Goal: Task Accomplishment & Management: Manage account settings

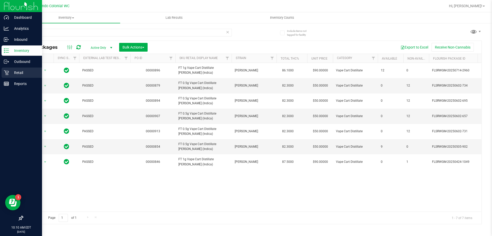
click at [3, 74] on div "Retail" at bounding box center [22, 72] width 41 height 10
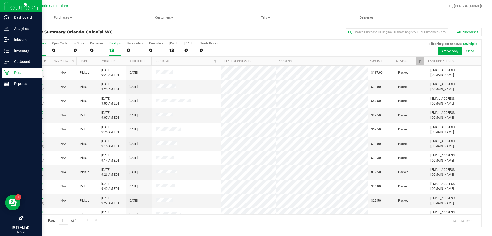
click at [110, 47] on label "PickUps 12" at bounding box center [115, 49] width 11 height 14
click at [0, 0] on input "PickUps 12" at bounding box center [0, 0] width 0 height 0
click at [116, 51] on div "13" at bounding box center [115, 50] width 11 height 6
click at [0, 0] on input "PickUps 13" at bounding box center [0, 0] width 0 height 0
click at [113, 44] on div "PickUps" at bounding box center [115, 44] width 11 height 4
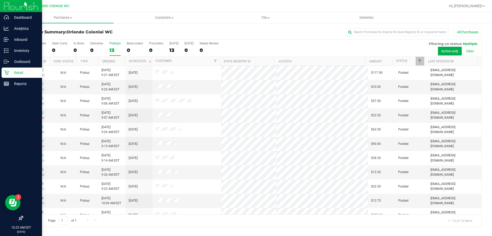
click at [0, 0] on input "PickUps 13" at bounding box center [0, 0] width 0 height 0
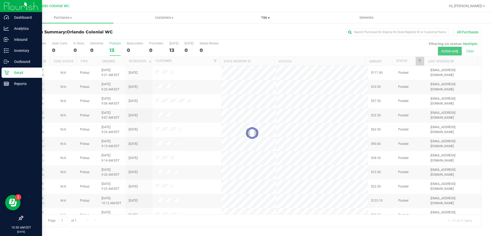
click at [269, 19] on span "Tills" at bounding box center [265, 17] width 101 height 5
click at [266, 31] on li "Manage tills" at bounding box center [265, 31] width 101 height 6
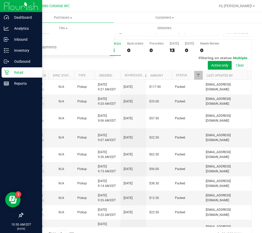
click at [256, 199] on div "Purchase Summary: Orlando Colonial WC All Purchases All Purchases 13 Open Carts…" at bounding box center [136, 134] width 249 height 223
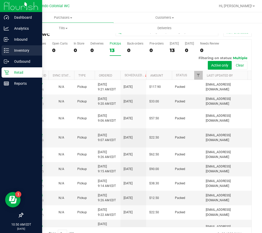
click at [7, 51] on line at bounding box center [7, 51] width 3 height 0
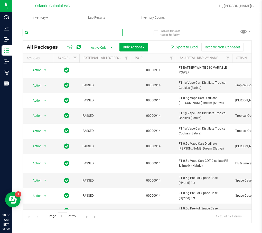
click at [76, 33] on input "text" at bounding box center [73, 33] width 100 height 8
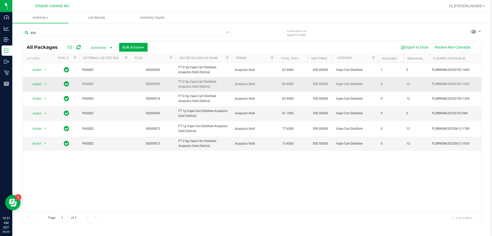
click at [188, 83] on span "FT 0.5g Vape Cart Distillate Acapulco Gold (Sativa)" at bounding box center [204, 84] width 50 height 10
copy tr "FT 0.5g Vape Cart Distillate Acapulco Gold (Sativa)"
click at [139, 31] on input "acg" at bounding box center [128, 33] width 210 height 8
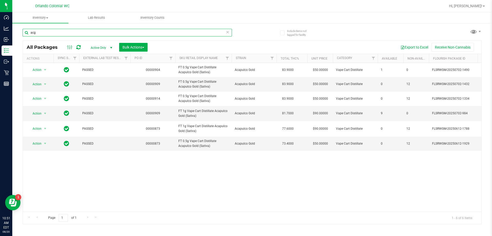
click at [139, 30] on input "acg" at bounding box center [128, 33] width 210 height 8
paste input "FT 0.5g Vape Cart Distillate Acapulco Gold (Sativa)"
type input "FT 0.5g Vape Cart Distillate Acapulco Gold (Sativa)"
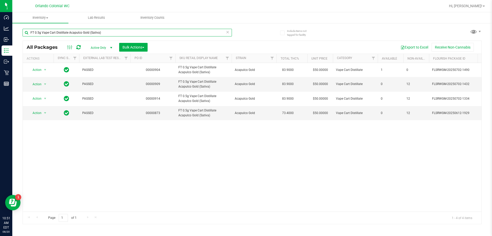
click at [122, 30] on input "FT 0.5g Vape Cart Distillate Acapulco Gold (Sativa)" at bounding box center [128, 33] width 210 height 8
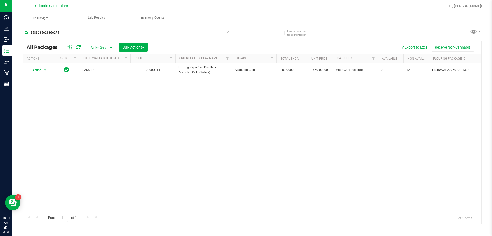
type input "8583685621866274"
click at [133, 134] on div "Action Action Edit attributes Global inventory Locate package Package audit log…" at bounding box center [252, 137] width 459 height 149
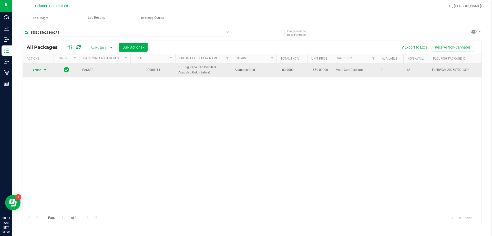
click at [45, 70] on span "select" at bounding box center [45, 70] width 4 height 4
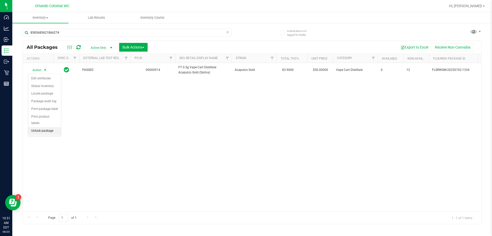
click at [47, 127] on li "Unlock package" at bounding box center [44, 131] width 33 height 8
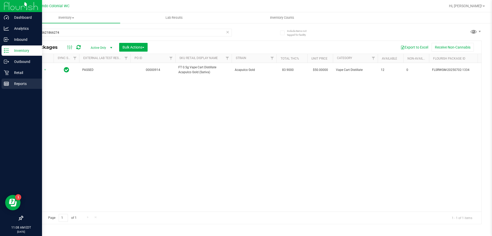
click at [6, 81] on div "Reports" at bounding box center [22, 83] width 41 height 10
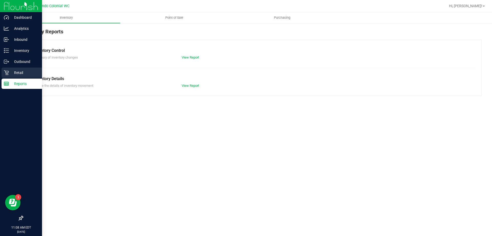
click at [14, 68] on div "Retail" at bounding box center [22, 72] width 41 height 10
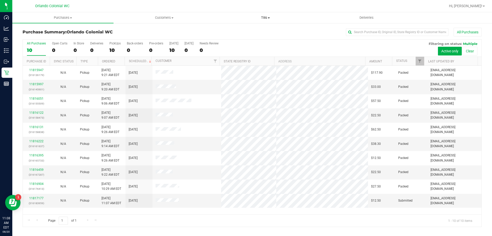
click at [265, 19] on span "Tills" at bounding box center [265, 17] width 101 height 5
click at [269, 33] on li "Manage tills" at bounding box center [265, 31] width 101 height 6
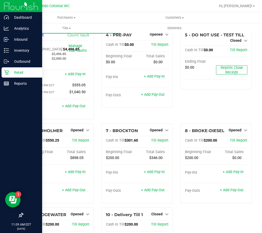
click at [8, 73] on icon at bounding box center [6, 72] width 5 height 5
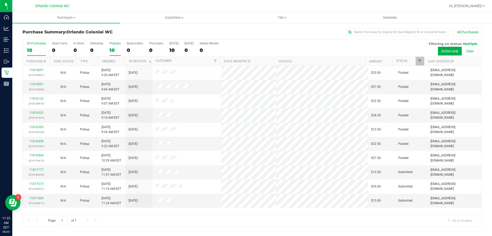
click at [114, 51] on div "10" at bounding box center [115, 50] width 11 height 6
click at [0, 0] on input "PickUps 10" at bounding box center [0, 0] width 0 height 0
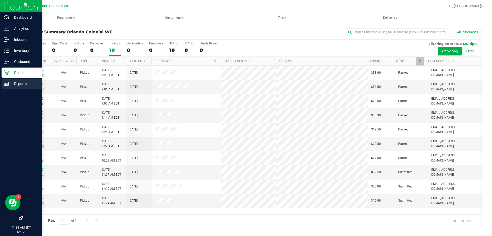
click at [4, 83] on rect at bounding box center [6, 84] width 5 height 4
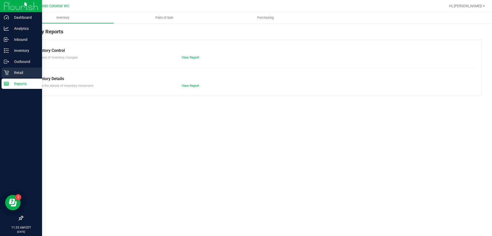
click at [2, 77] on div "Retail" at bounding box center [22, 72] width 41 height 10
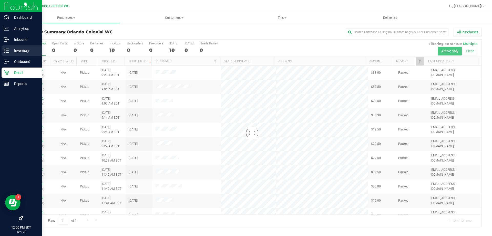
click at [9, 47] on div "Inventory" at bounding box center [22, 50] width 41 height 10
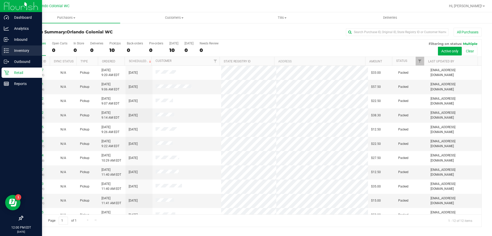
click at [7, 51] on icon at bounding box center [6, 50] width 5 height 5
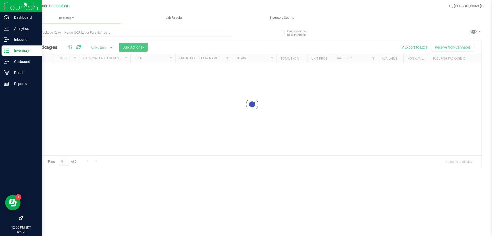
click at [50, 37] on div at bounding box center [128, 35] width 210 height 12
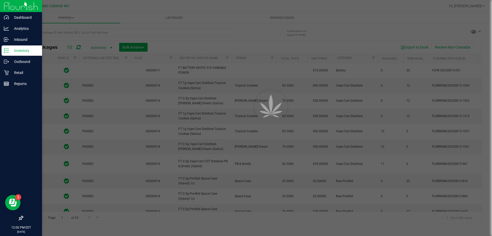
click at [52, 32] on div at bounding box center [246, 118] width 492 height 236
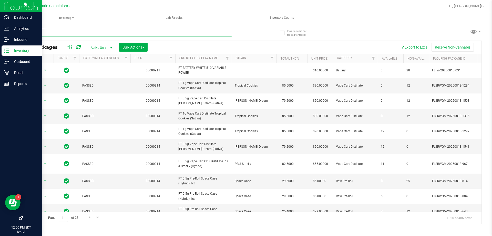
click at [52, 32] on input "text" at bounding box center [128, 33] width 210 height 8
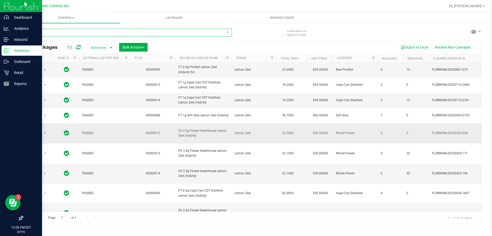
scroll to position [34, 0]
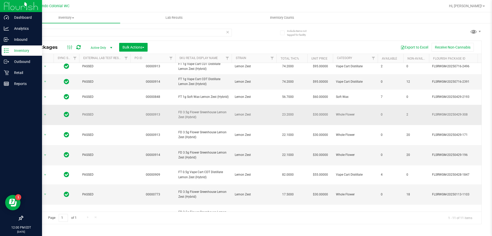
click at [206, 116] on span "FD 3.5g Flower Greenhouse Lemon Zest (Hybrid)" at bounding box center [204, 115] width 50 height 10
drag, startPoint x: 206, startPoint y: 116, endPoint x: 229, endPoint y: 119, distance: 23.2
click at [229, 119] on td "FD 3.5g Flower Greenhouse Lemon Zest (Hybrid)" at bounding box center [203, 115] width 56 height 20
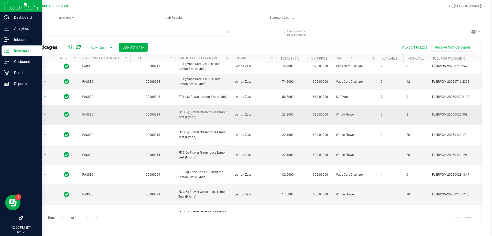
click at [219, 117] on span "FD 3.5g Flower Greenhouse Lemon Zest (Hybrid)" at bounding box center [204, 115] width 50 height 10
copy tr "FD 3.5g Flower Greenhouse Lemon Zest (Hybrid)"
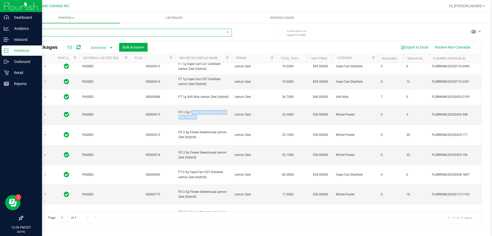
click at [60, 35] on input "zest" at bounding box center [128, 33] width 210 height 8
paste input "FD 3.5g Flower Greenhouse Lemon Zest (Hybrid)"
type input "FD 3.5g Flower Greenhouse Lemon Zest (Hybrid)"
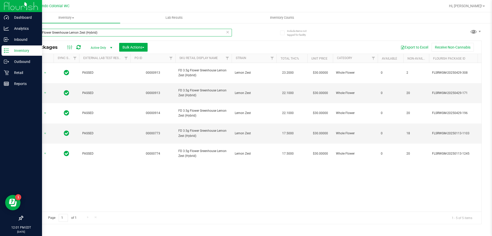
click at [149, 33] on input "FD 3.5g Flower Greenhouse Lemon Zest (Hybrid)" at bounding box center [128, 33] width 210 height 8
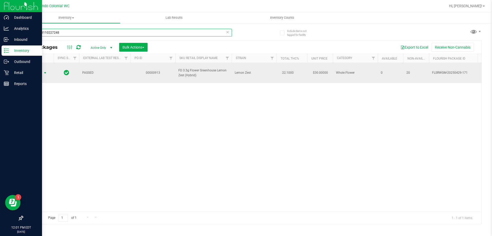
type input "3986753110227248"
click at [45, 71] on span "select" at bounding box center [45, 73] width 4 height 4
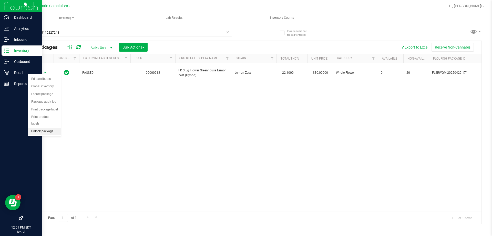
click at [52, 127] on li "Unlock package" at bounding box center [44, 131] width 33 height 8
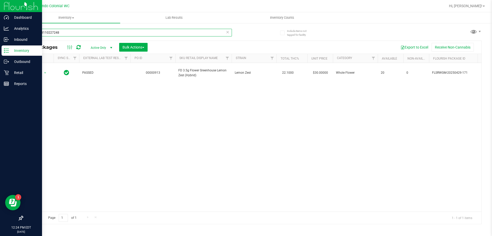
click at [151, 31] on input "3986753110227248" at bounding box center [128, 33] width 210 height 8
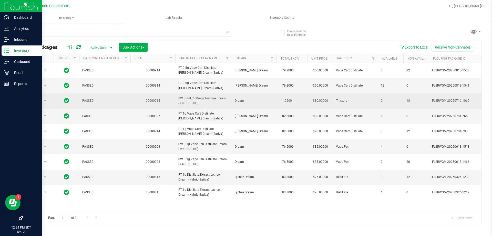
click at [198, 98] on span "SW 30ml (600mg) Tincture Dream (1:9 CBD:THC)" at bounding box center [204, 101] width 50 height 10
copy tr "SW 30ml (600mg) Tincture Dream (1:9 CBD:THC)"
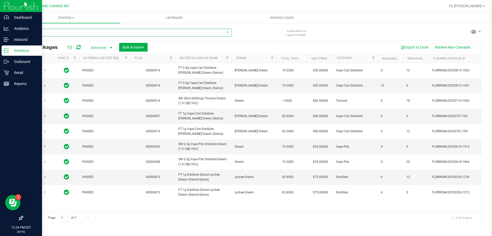
click at [106, 32] on input "dream" at bounding box center [128, 33] width 210 height 8
paste input "SW 30ml (600mg) Tincture Dream (1:9 CBD:THC)"
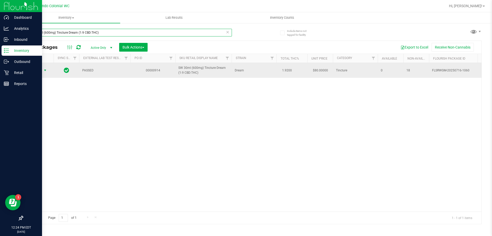
type input "SW 30ml (600mg) Tincture Dream (1:9 CBD:THC)"
click at [34, 70] on span "Action" at bounding box center [35, 70] width 14 height 7
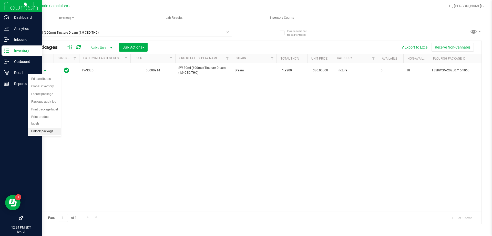
click at [47, 127] on li "Unlock package" at bounding box center [44, 131] width 33 height 8
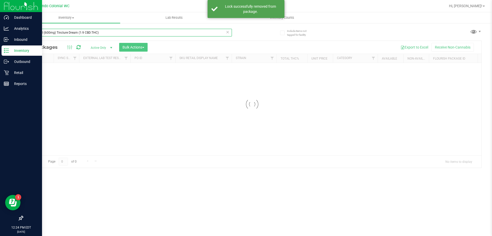
click at [124, 30] on input "SW 30ml (600mg) Tincture Dream (1:9 CBD:THC)" at bounding box center [128, 33] width 210 height 8
type input "calm"
